Goal: Find contact information: Find contact information

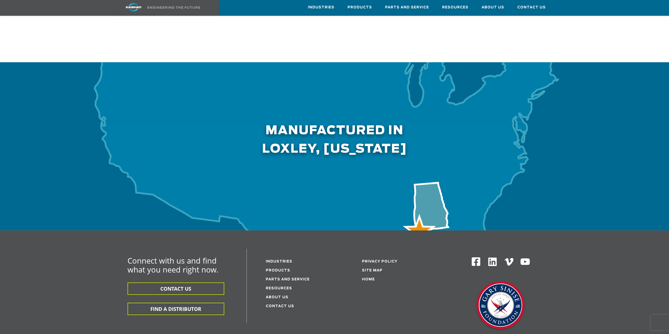
scroll to position [1584, 0]
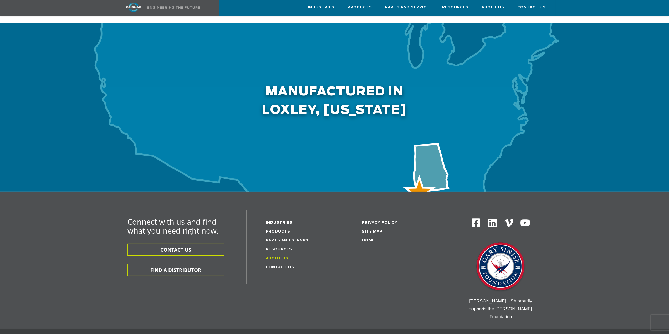
click at [278, 257] on link "About Us" at bounding box center [277, 258] width 23 height 3
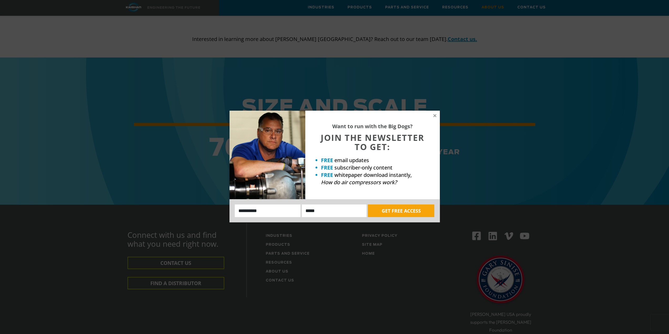
scroll to position [1684, 0]
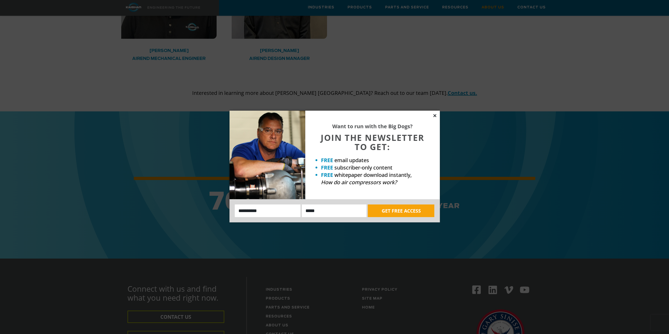
click at [437, 114] on icon at bounding box center [435, 115] width 5 height 5
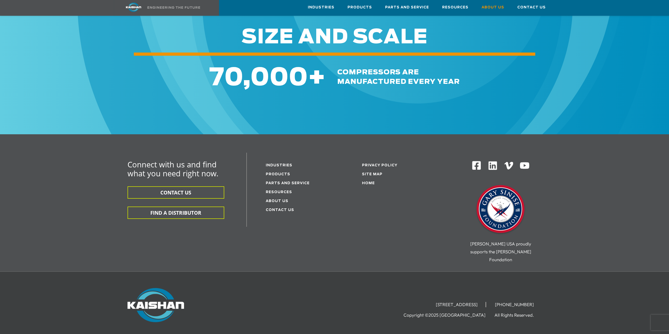
scroll to position [1815, 0]
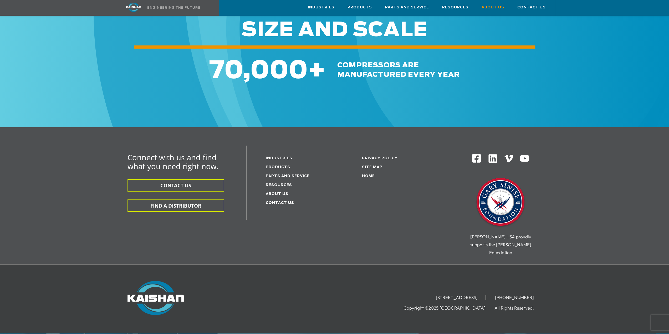
drag, startPoint x: 399, startPoint y: 272, endPoint x: 473, endPoint y: 271, distance: 74.4
click at [473, 295] on li "[STREET_ADDRESS]" at bounding box center [457, 297] width 58 height 5
copy li "[STREET_ADDRESS]"
